Goal: Task Accomplishment & Management: Use online tool/utility

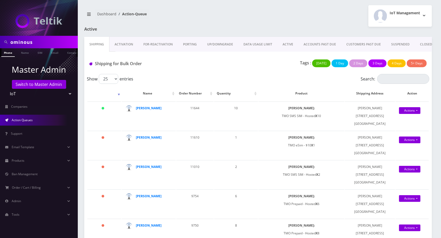
click at [24, 42] on input "ominous" at bounding box center [43, 42] width 66 height 10
type input "andy"
click at [20, 53] on link "Name" at bounding box center [24, 52] width 13 height 9
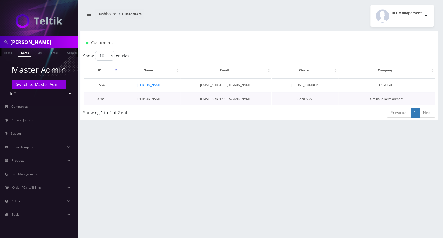
click at [151, 99] on link "[PERSON_NAME]" at bounding box center [149, 98] width 24 height 4
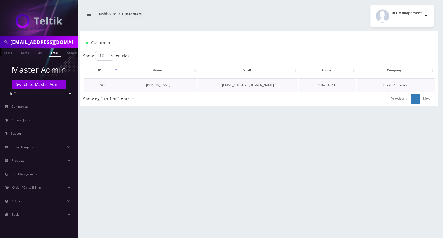
click at [164, 84] on link "[PERSON_NAME]" at bounding box center [158, 85] width 24 height 4
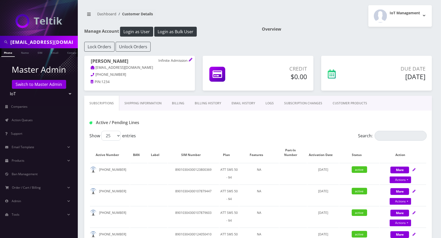
click at [203, 106] on link "Billing History" at bounding box center [208, 103] width 37 height 15
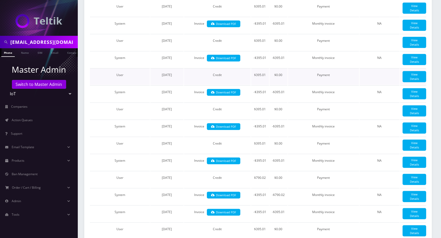
scroll to position [224, 0]
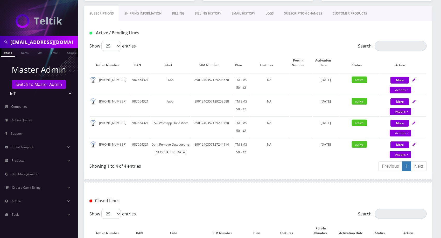
scroll to position [89, 0]
click at [193, 173] on div "Showing 1 to 4 of 4 entries" at bounding box center [173, 167] width 169 height 12
click at [32, 127] on li "Support" at bounding box center [39, 133] width 78 height 13
click at [33, 123] on link "Action Queues" at bounding box center [39, 120] width 78 height 11
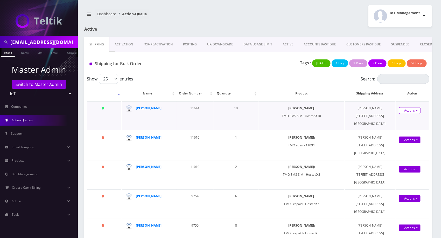
click at [407, 114] on link "Actions" at bounding box center [410, 110] width 22 height 7
click at [406, 123] on link "Shipped" at bounding box center [410, 120] width 42 height 8
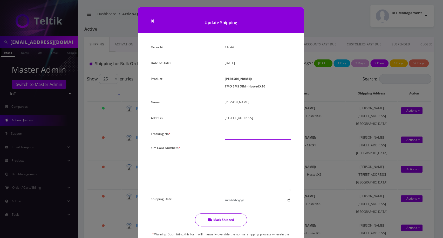
click at [250, 137] on input "text" at bounding box center [258, 135] width 66 height 10
type input "000000"
click at [260, 153] on textarea at bounding box center [258, 167] width 66 height 47
paste textarea "8901240357129163031 8901240357129164492 8901240357129165960 8901240357129165895…"
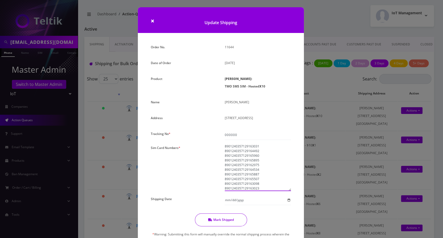
type textarea "8901240357129163031 8901240357129164492 8901240357129165960 8901240357129165895…"
click at [230, 214] on button "Mark Shipped" at bounding box center [221, 219] width 52 height 13
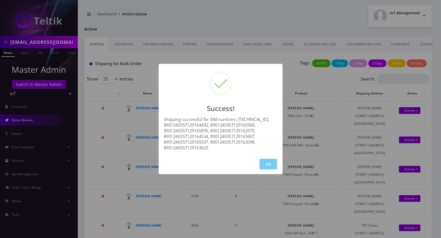
click at [266, 164] on button "OK" at bounding box center [269, 164] width 18 height 11
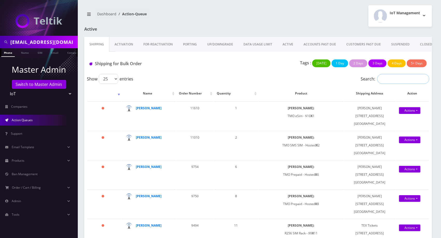
click at [396, 81] on input "Search:" at bounding box center [403, 79] width 52 height 10
click at [123, 44] on link "Activation" at bounding box center [123, 44] width 29 height 15
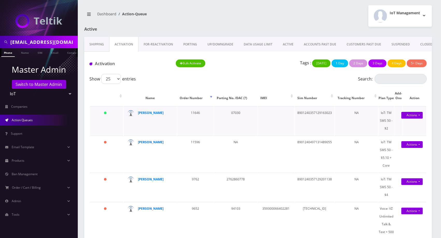
click at [323, 119] on td "8901240357129163023" at bounding box center [315, 120] width 40 height 29
copy td "8901240357129163023"
click at [397, 106] on th "Add-Ons" at bounding box center [399, 96] width 8 height 20
click at [315, 118] on td "8901240357129163023" at bounding box center [315, 120] width 40 height 29
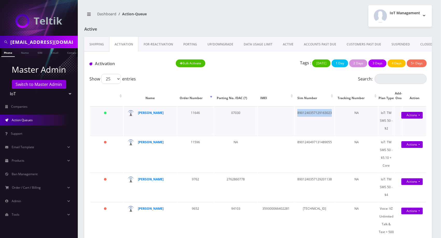
click at [315, 118] on td "8901240357129163023" at bounding box center [315, 120] width 40 height 29
copy td "8901240357129163023"
click at [167, 162] on td "[PERSON_NAME]" at bounding box center [150, 153] width 53 height 37
drag, startPoint x: 168, startPoint y: 119, endPoint x: 138, endPoint y: 118, distance: 29.4
click at [138, 117] on div "[PERSON_NAME]" at bounding box center [154, 113] width 33 height 8
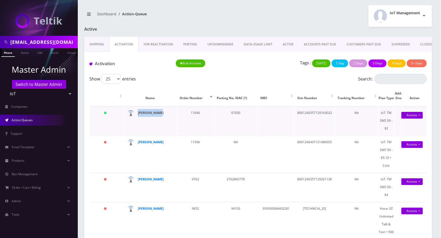
copy strong "[PERSON_NAME]"
click at [154, 159] on td "[PERSON_NAME]" at bounding box center [150, 153] width 53 height 37
click at [154, 115] on strong "[PERSON_NAME]" at bounding box center [151, 112] width 26 height 4
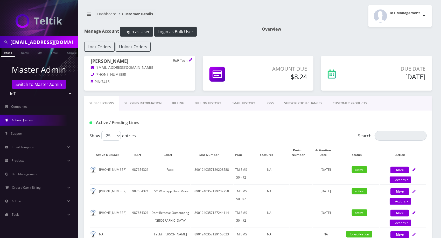
click at [38, 117] on link "Action Queues" at bounding box center [39, 120] width 78 height 11
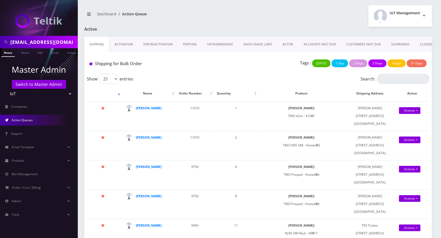
click at [119, 50] on link "Activation" at bounding box center [123, 44] width 29 height 15
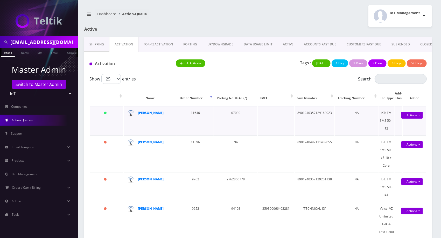
click at [312, 118] on td "8901240357129163023" at bounding box center [315, 120] width 40 height 29
click at [236, 120] on td "07030" at bounding box center [235, 120] width 43 height 29
copy td "07030"
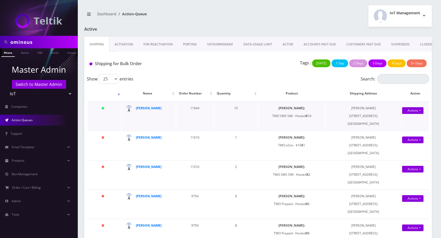
click at [194, 112] on td "11644" at bounding box center [194, 115] width 37 height 29
copy td "11644"
click at [121, 46] on link "Activation" at bounding box center [123, 44] width 29 height 15
